Goal: Information Seeking & Learning: Learn about a topic

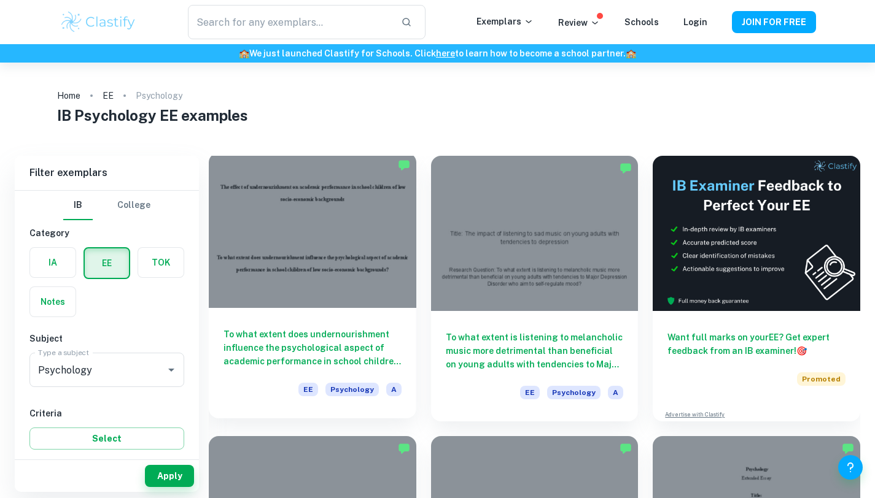
click at [328, 330] on h6 "To what extent does undernourishment influence the psychological aspect of acad…" at bounding box center [312, 348] width 178 height 41
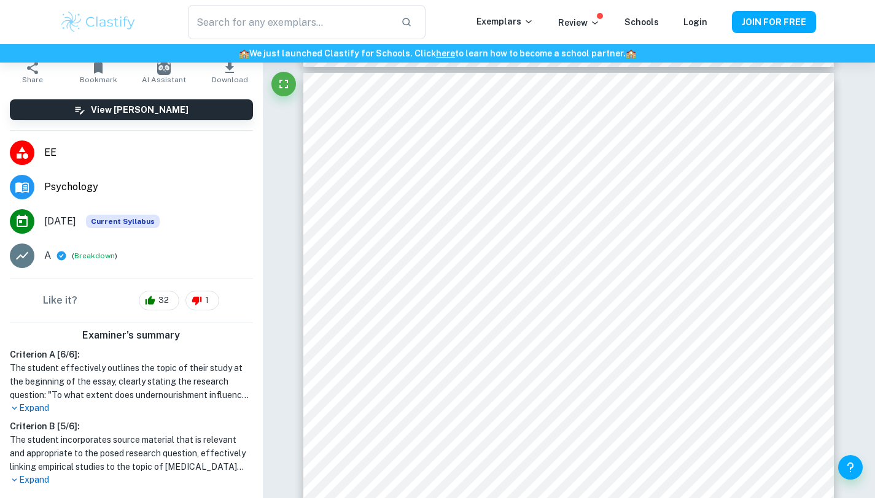
scroll to position [153, 0]
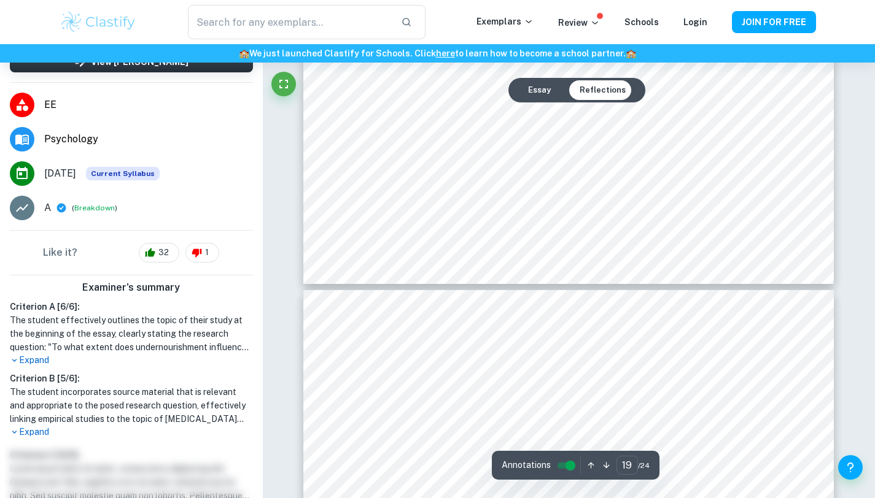
type input "18"
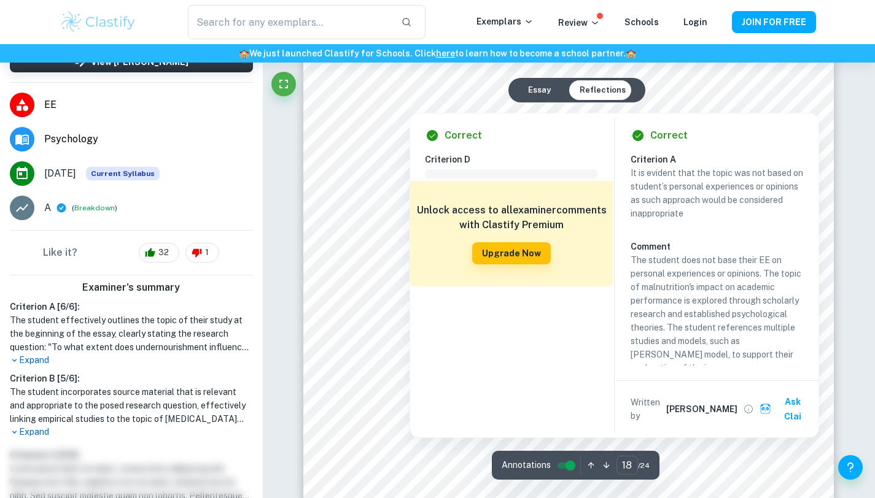
scroll to position [13250, 0]
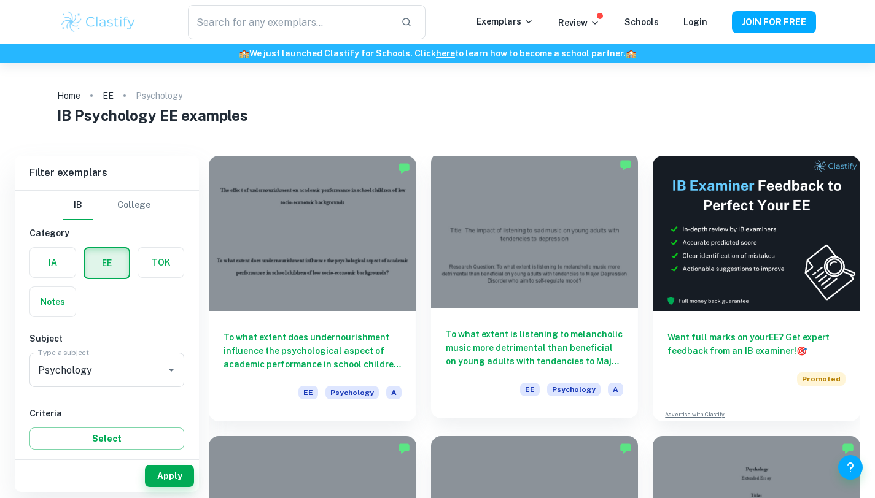
click at [524, 248] on div at bounding box center [534, 230] width 207 height 155
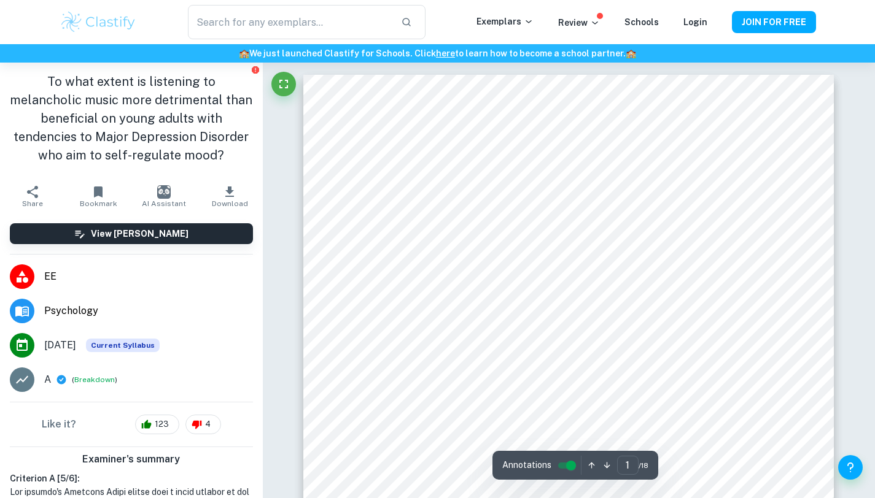
scroll to position [366, 0]
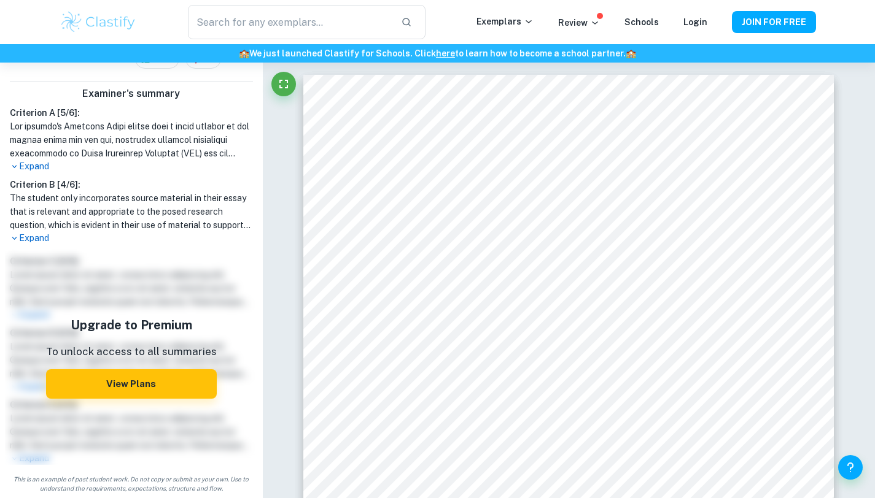
click at [37, 236] on p "Expand" at bounding box center [131, 238] width 243 height 13
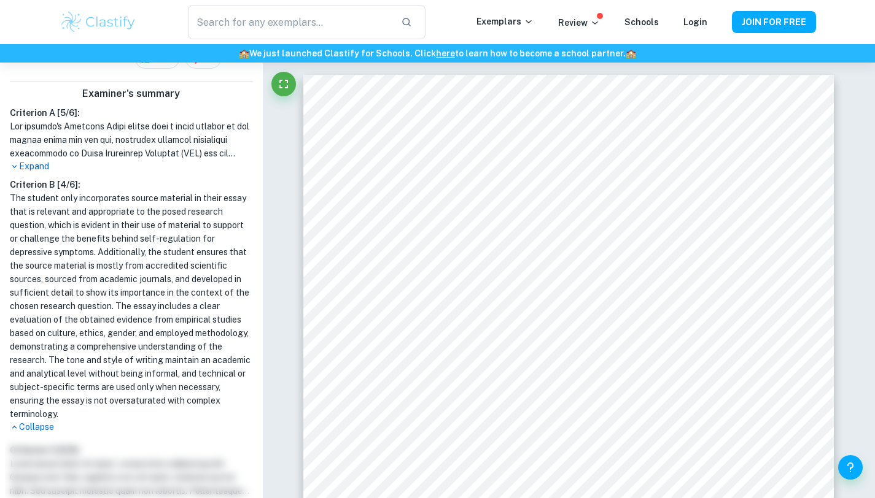
click at [40, 167] on p "Expand" at bounding box center [131, 166] width 243 height 13
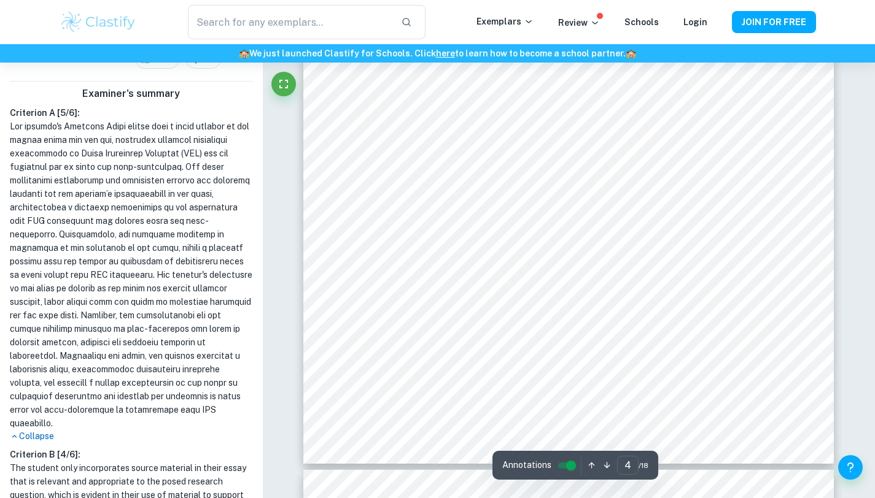
scroll to position [2797, 0]
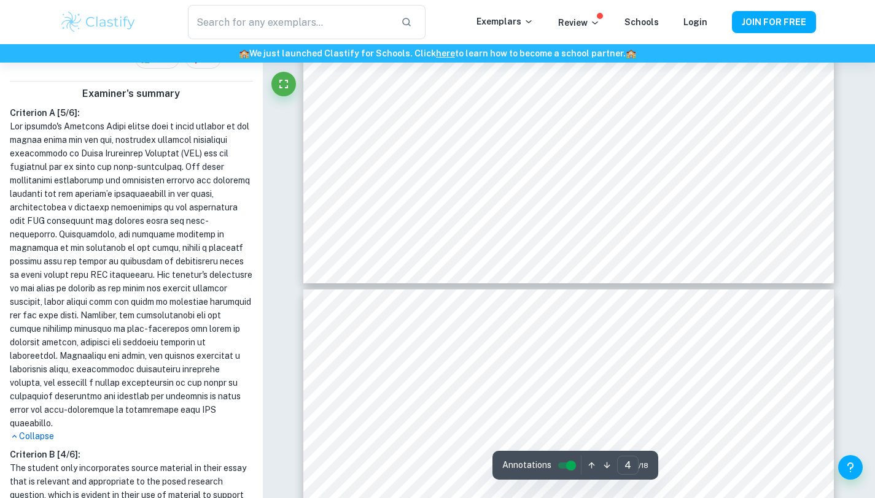
type input "5"
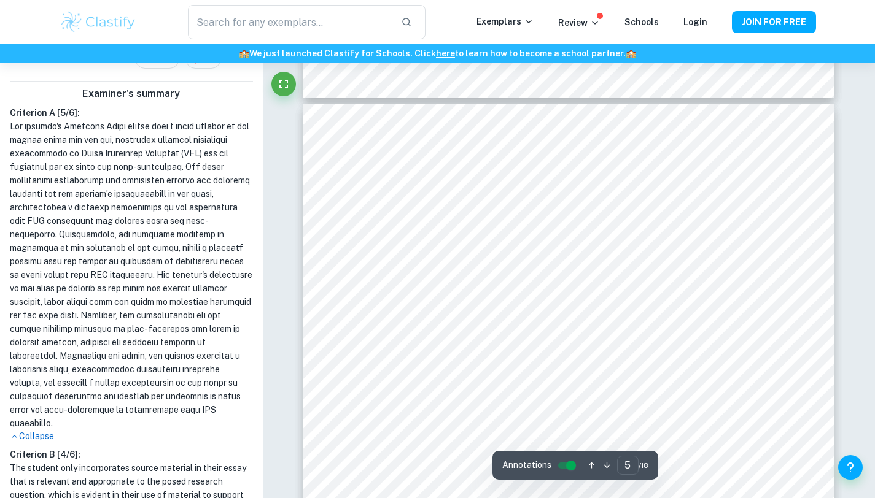
scroll to position [3165, 0]
